Goal: Task Accomplishment & Management: Manage account settings

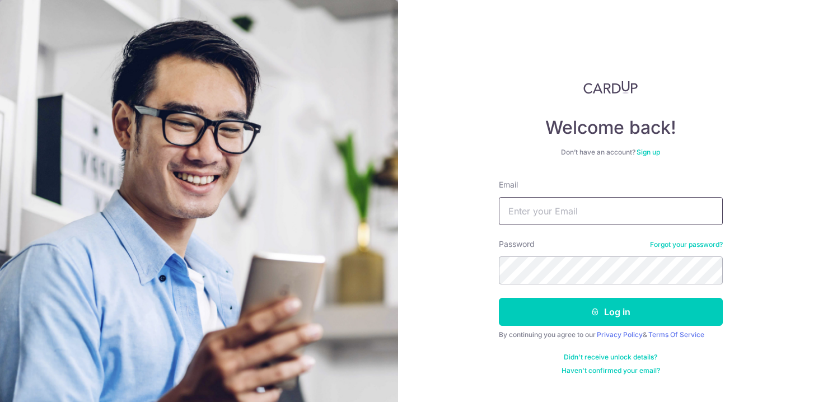
click at [570, 200] on input "Email" at bounding box center [611, 211] width 224 height 28
type input "[EMAIL_ADDRESS][DOMAIN_NAME]"
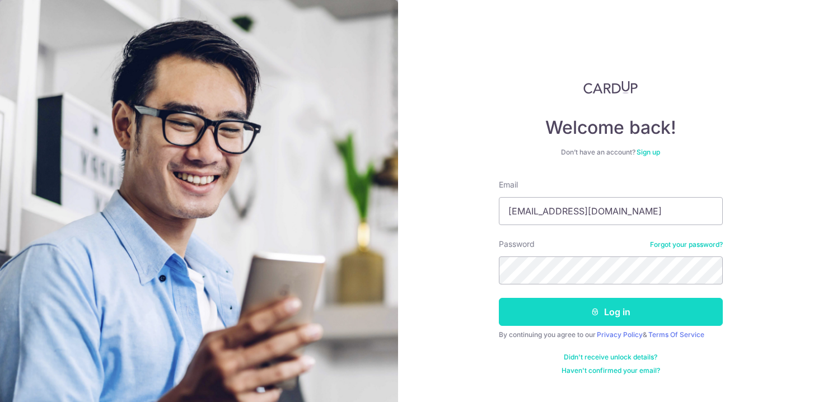
click at [581, 318] on button "Log in" at bounding box center [611, 312] width 224 height 28
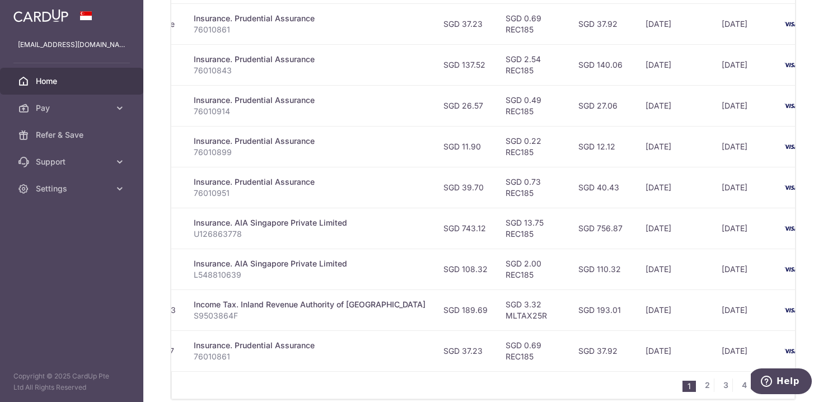
scroll to position [0, 237]
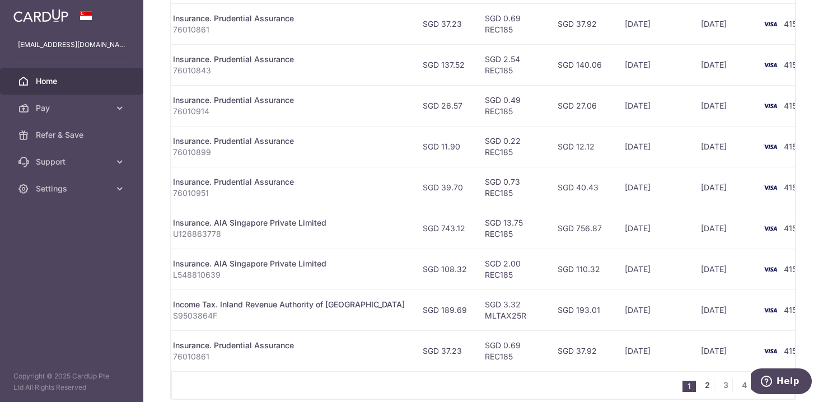
click at [709, 385] on link "2" at bounding box center [707, 385] width 13 height 13
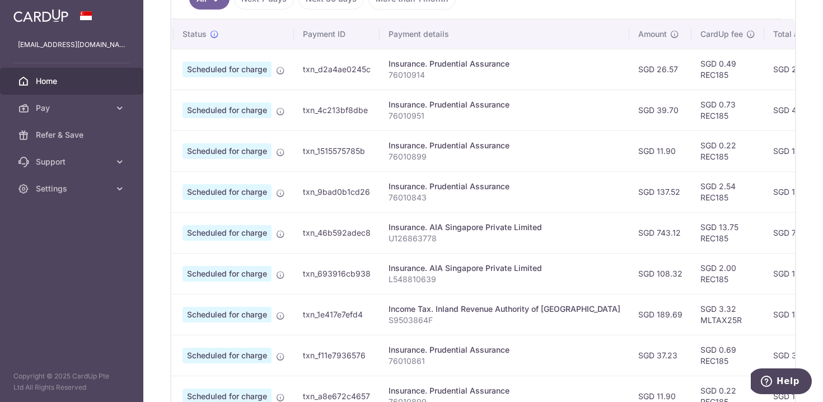
scroll to position [0, 0]
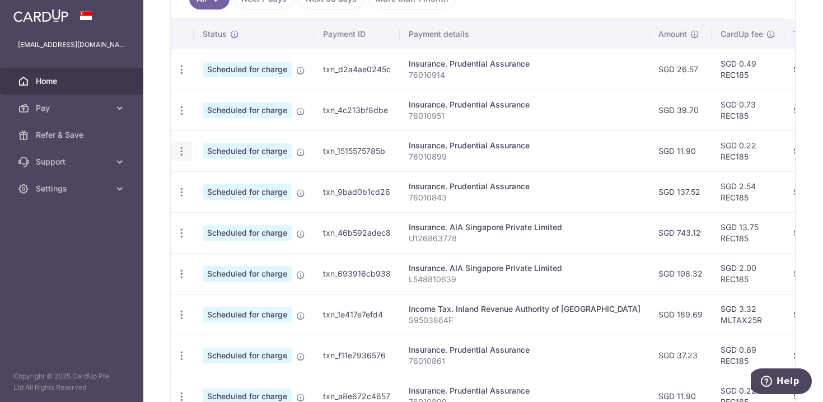
click at [176, 153] on icon "button" at bounding box center [182, 152] width 12 height 12
click at [212, 181] on span "Update payment" at bounding box center [241, 181] width 76 height 13
radio input "true"
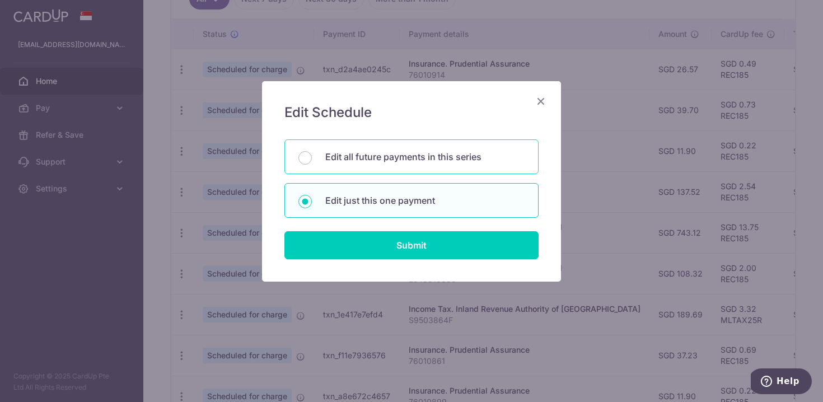
click at [411, 162] on p "Edit all future payments in this series" at bounding box center [424, 156] width 199 height 13
click at [312, 162] on input "Edit all future payments in this series" at bounding box center [305, 157] width 13 height 13
radio input "true"
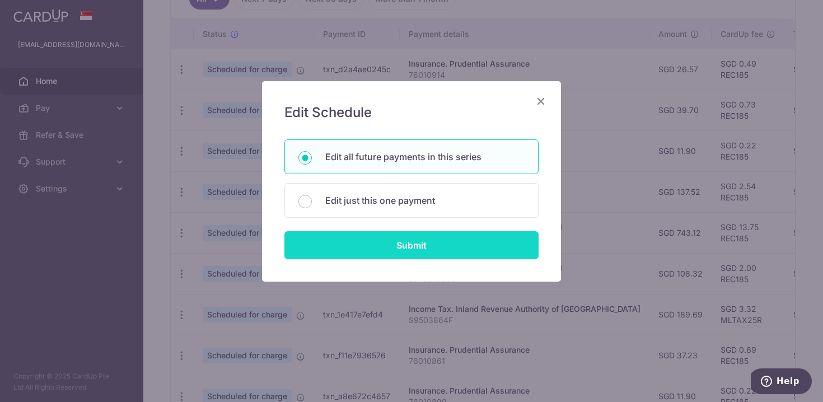
click at [421, 245] on input "Submit" at bounding box center [412, 245] width 254 height 28
radio input "true"
type input "11.90"
type input "76010899"
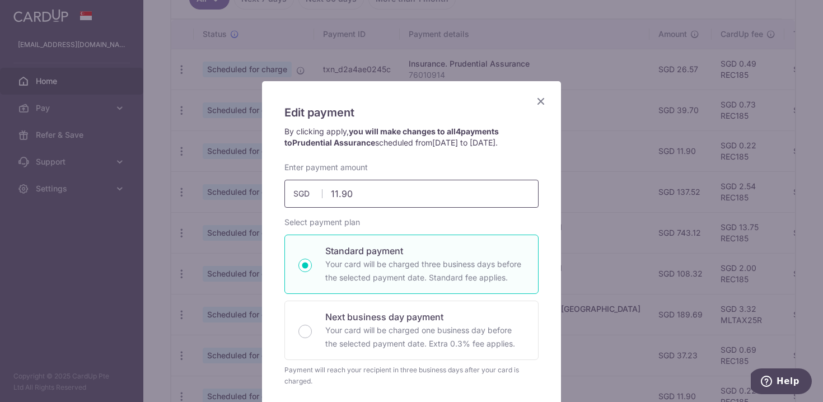
click at [383, 192] on input "11.90" at bounding box center [412, 194] width 254 height 28
type input "13.60"
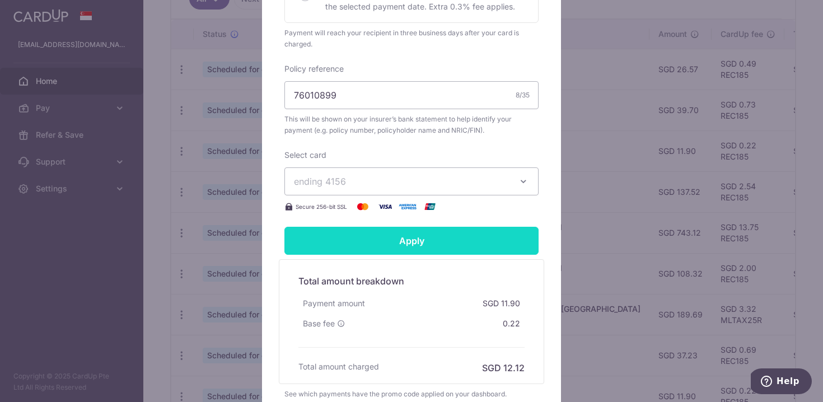
scroll to position [276, 0]
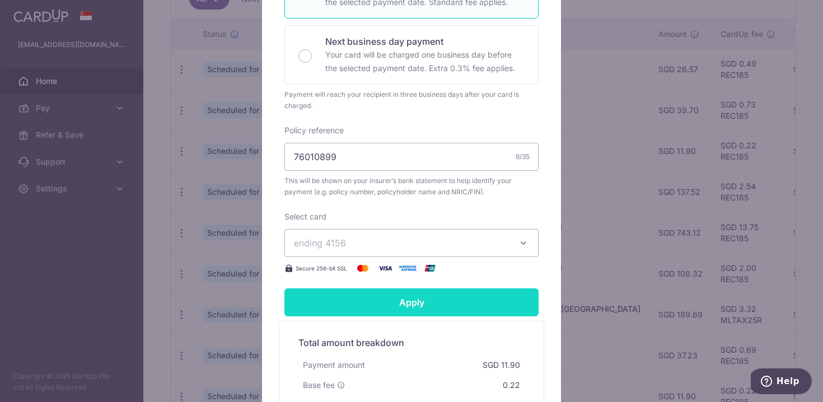
click at [403, 302] on input "Apply" at bounding box center [412, 302] width 254 height 28
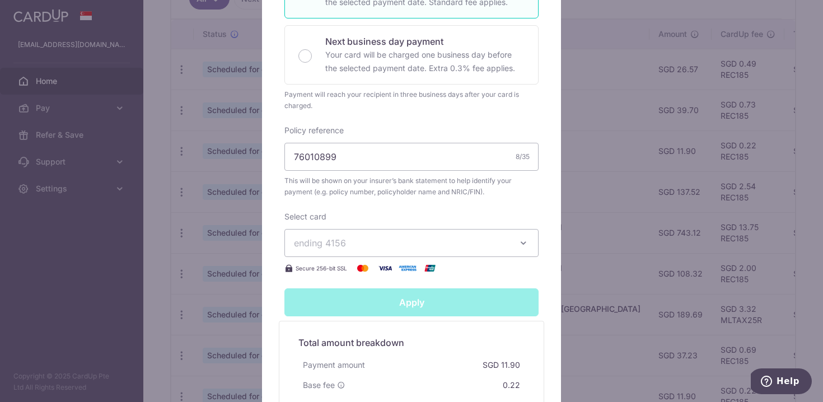
type input "Successfully Applied"
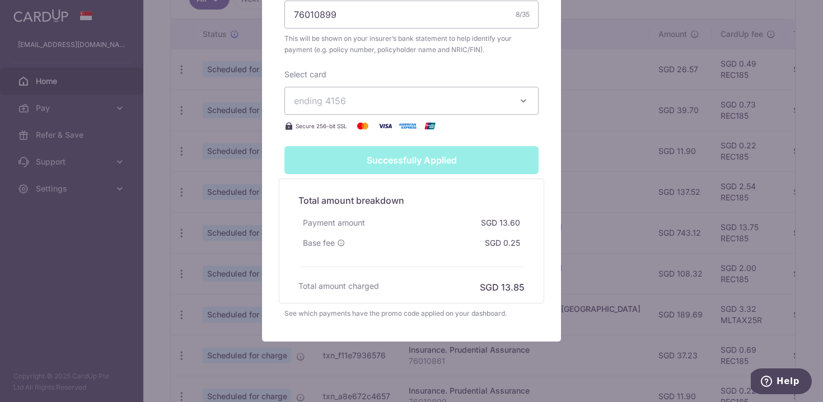
scroll to position [478, 0]
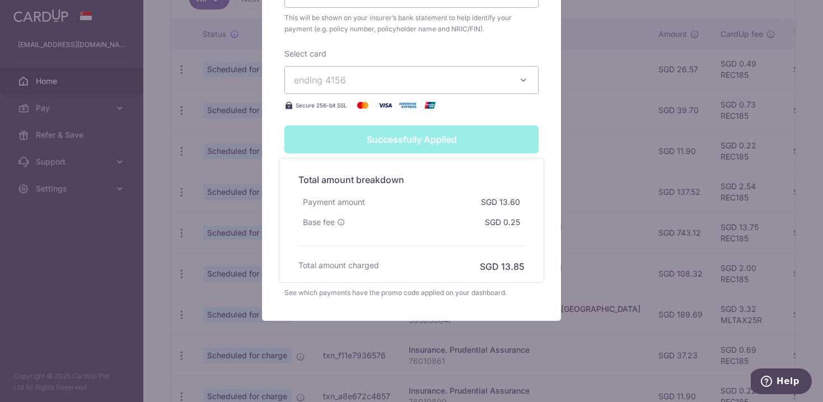
click at [605, 220] on div "Edit payment By clicking apply, you will make changes to all 4 payments to Prud…" at bounding box center [411, 201] width 823 height 402
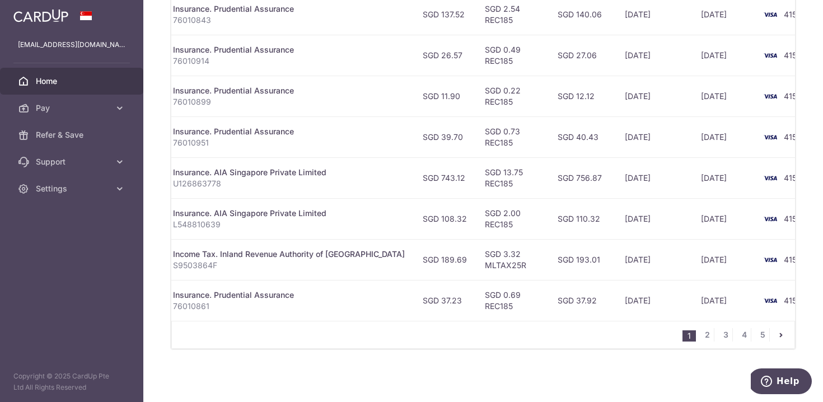
scroll to position [464, 0]
click at [707, 335] on link "2" at bounding box center [707, 334] width 13 height 13
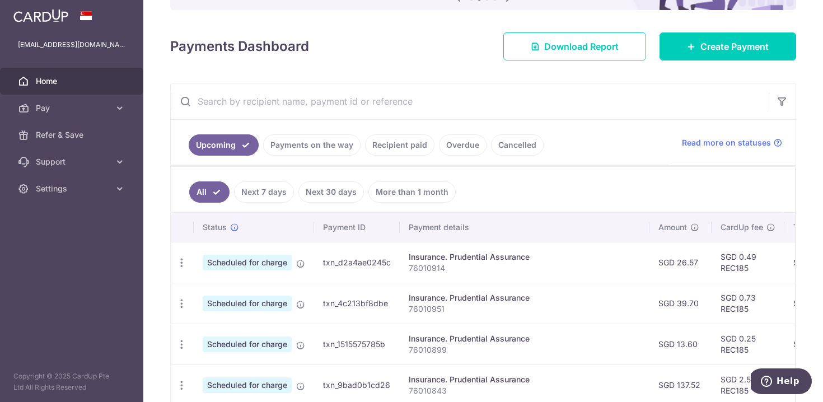
scroll to position [0, 0]
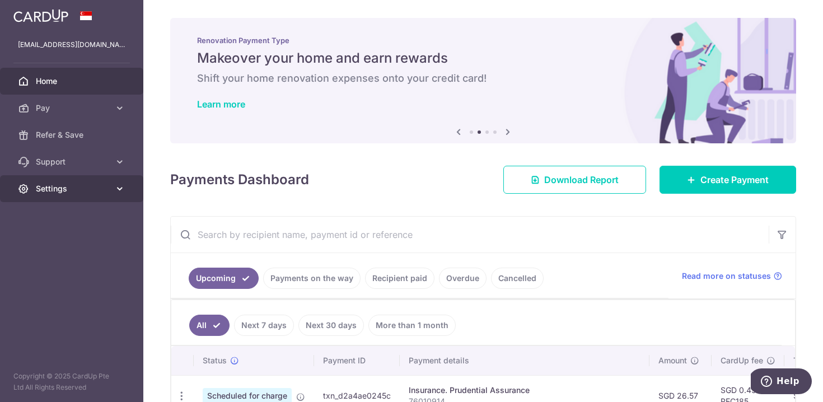
click at [93, 195] on link "Settings" at bounding box center [71, 188] width 143 height 27
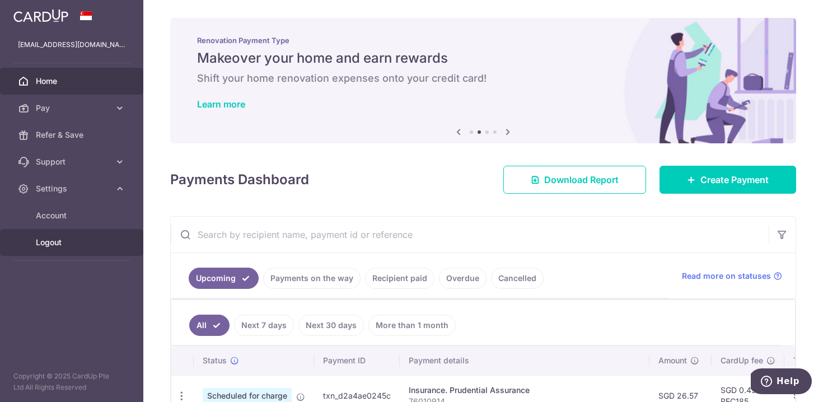
click at [91, 243] on span "Logout" at bounding box center [73, 242] width 74 height 11
